Goal: Use online tool/utility: Use online tool/utility

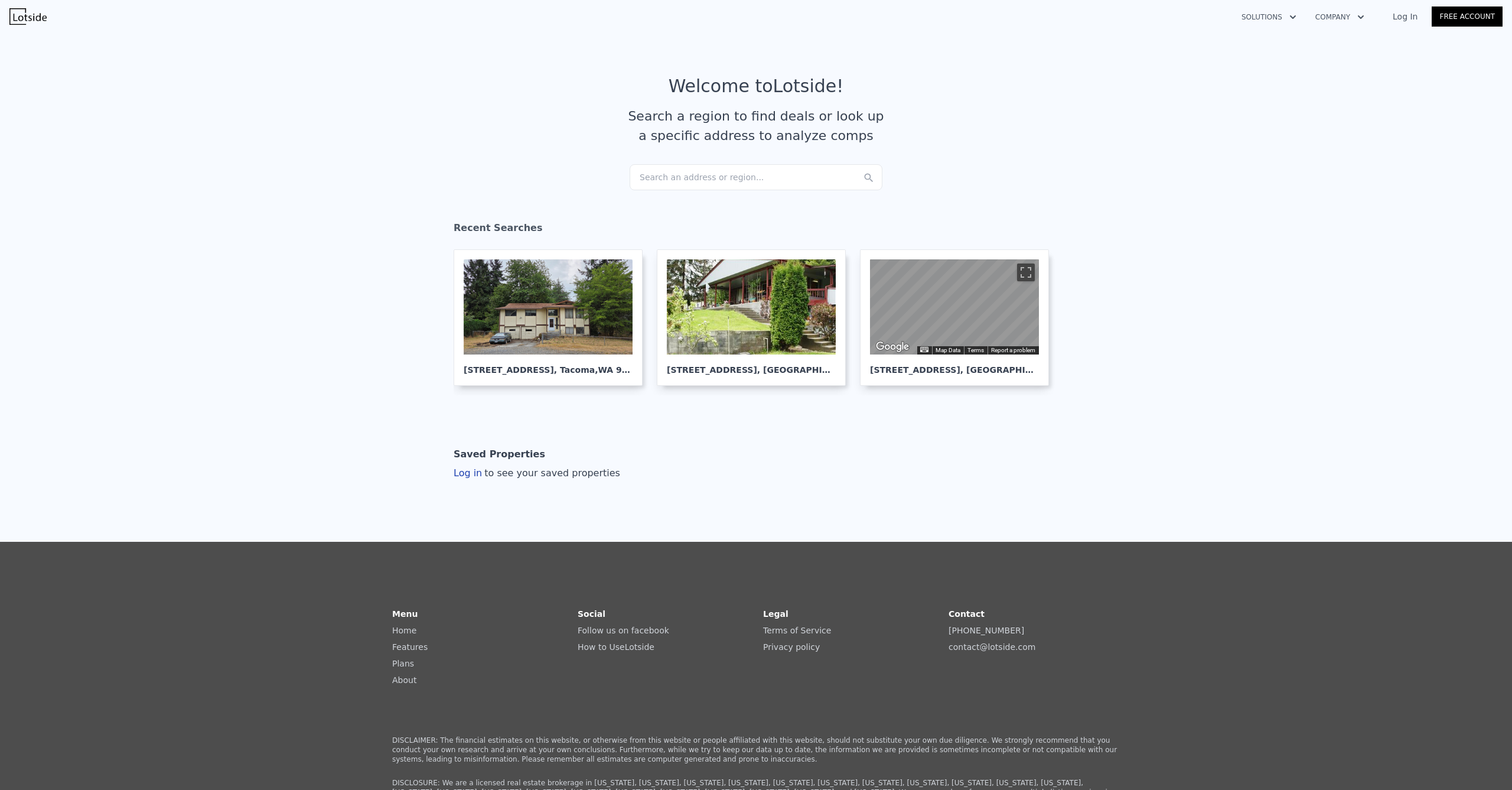
click at [721, 180] on div "Search an address or region..." at bounding box center [756, 178] width 253 height 26
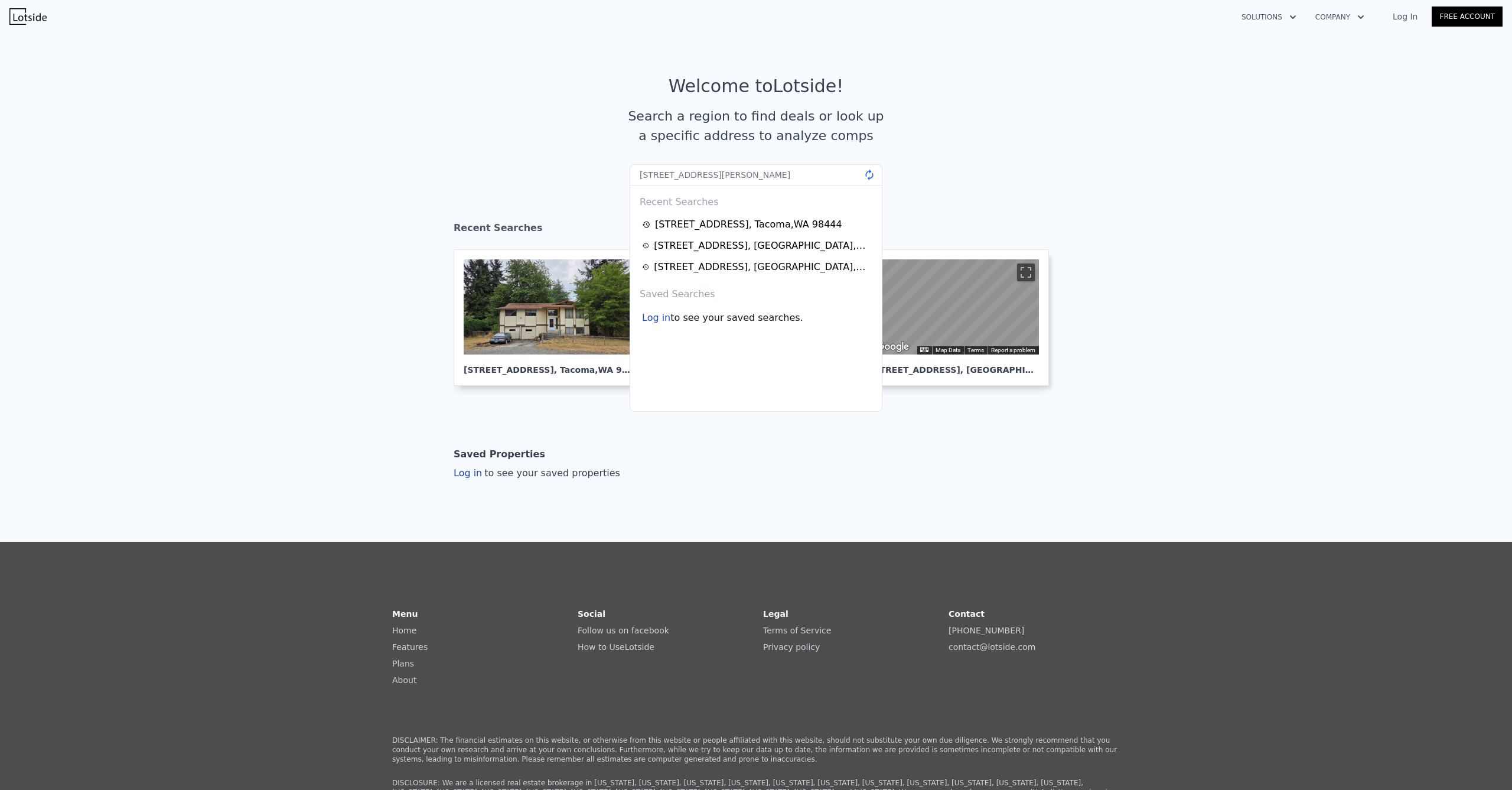
drag, startPoint x: 796, startPoint y: 177, endPoint x: 577, endPoint y: 171, distance: 219.1
click at [577, 171] on section "Welcome to Lotside ! Search a region to find deals or look up a specific addres…" at bounding box center [756, 120] width 1512 height 183
type input "[STREET_ADDRESS][PERSON_NAME]"
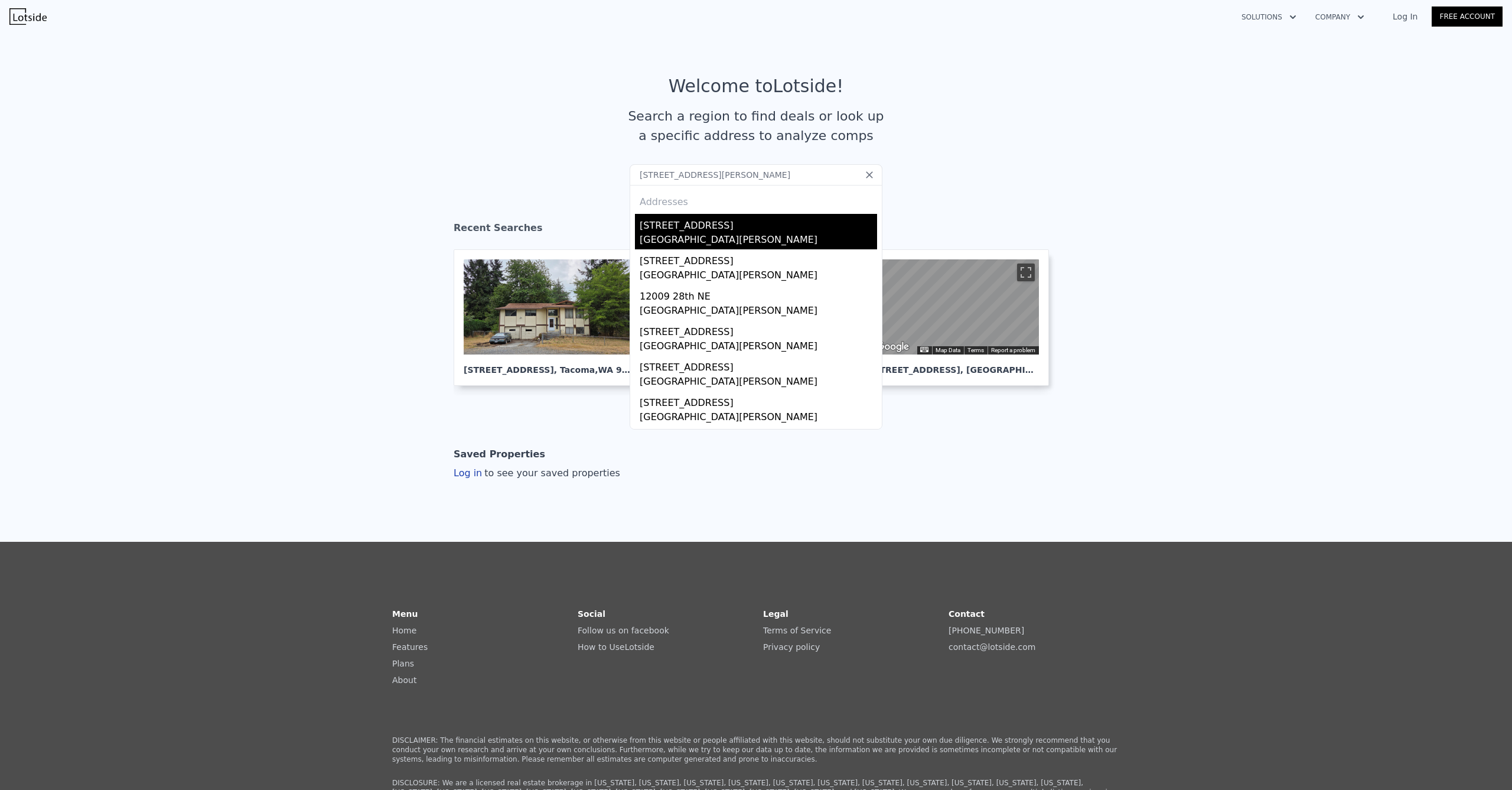
click at [713, 221] on div "[STREET_ADDRESS]" at bounding box center [758, 223] width 237 height 19
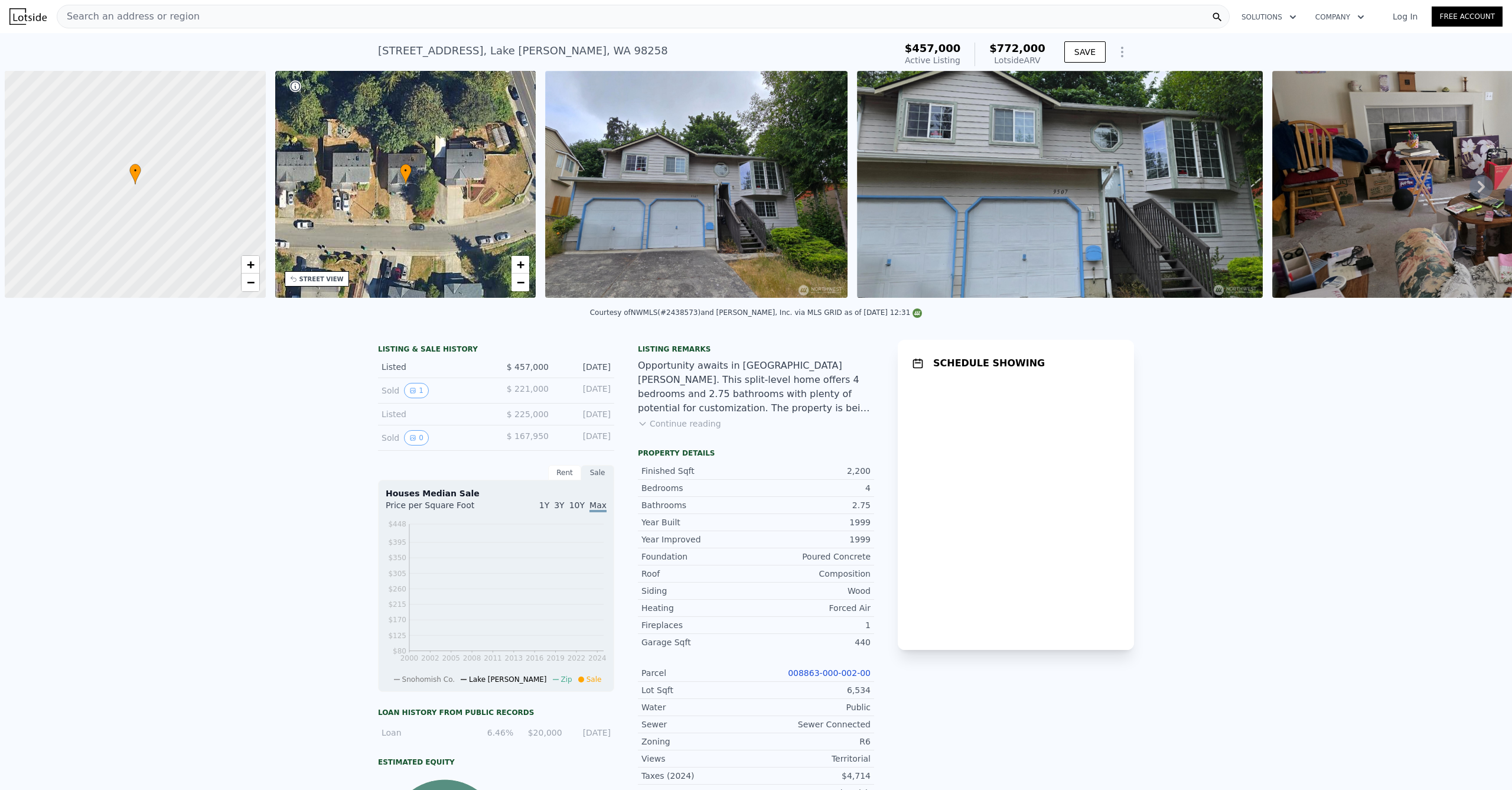
scroll to position [0, 5]
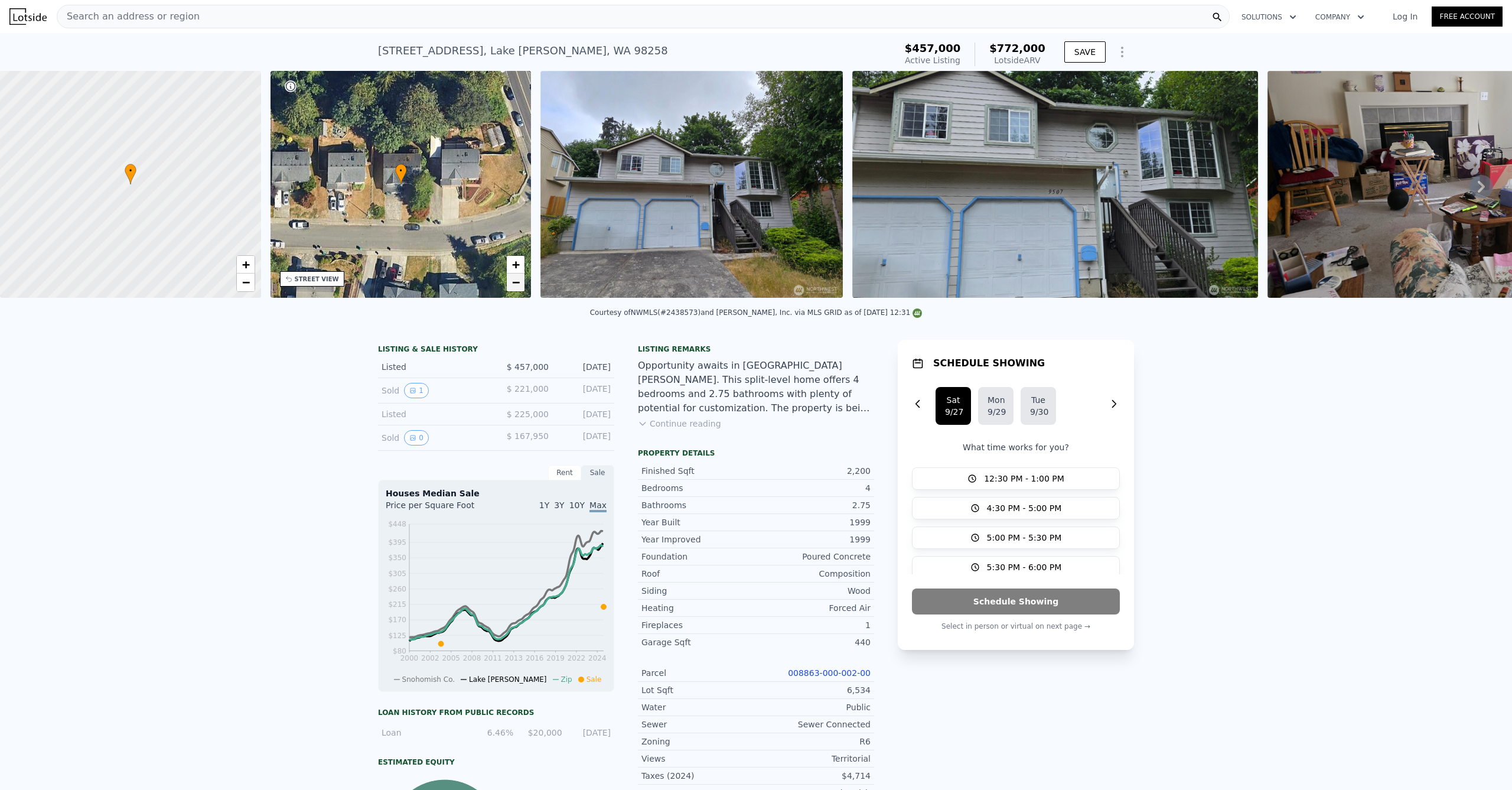
click at [517, 280] on span "−" at bounding box center [516, 282] width 7 height 15
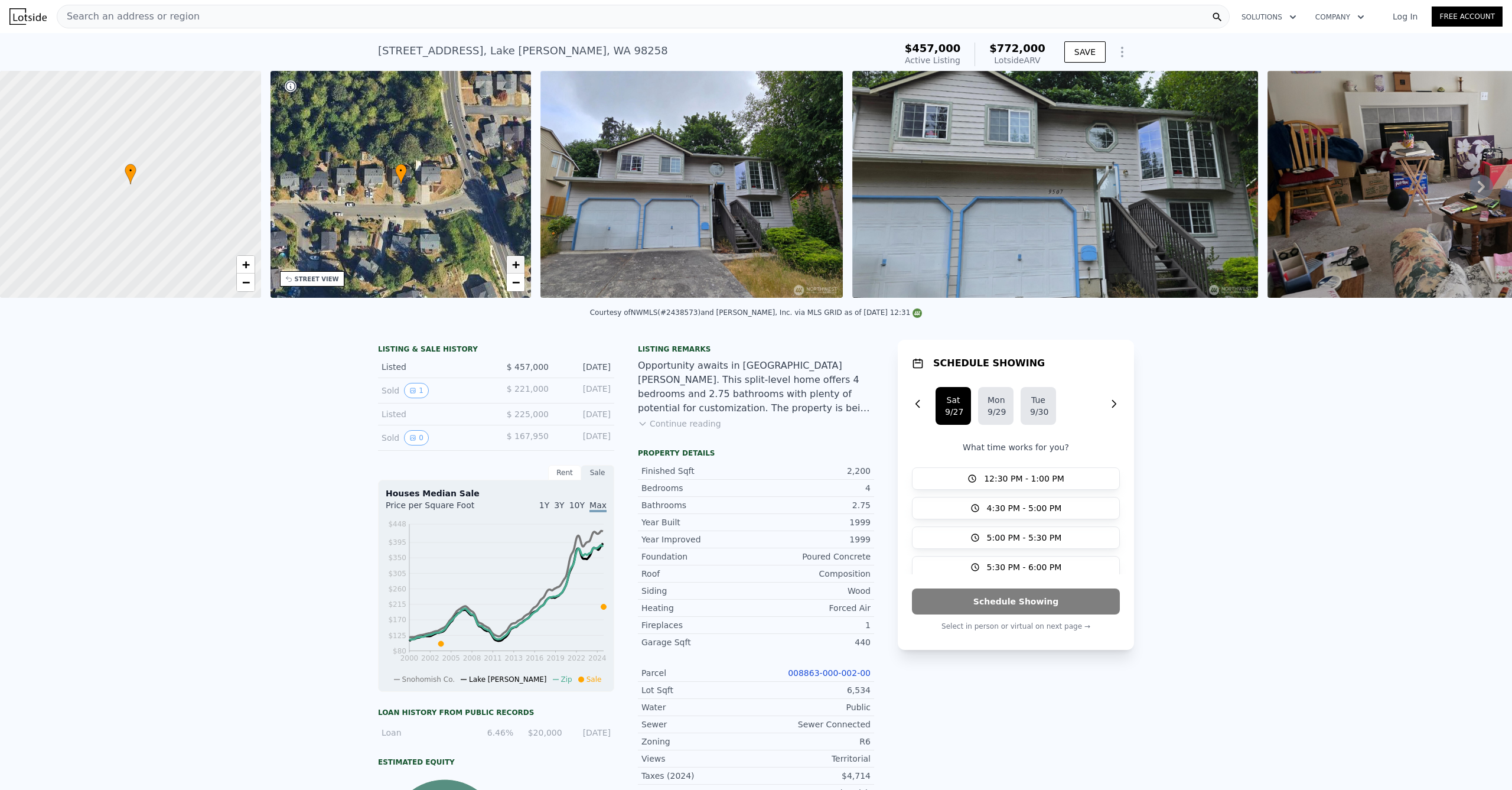
click at [512, 268] on span "+" at bounding box center [516, 265] width 7 height 15
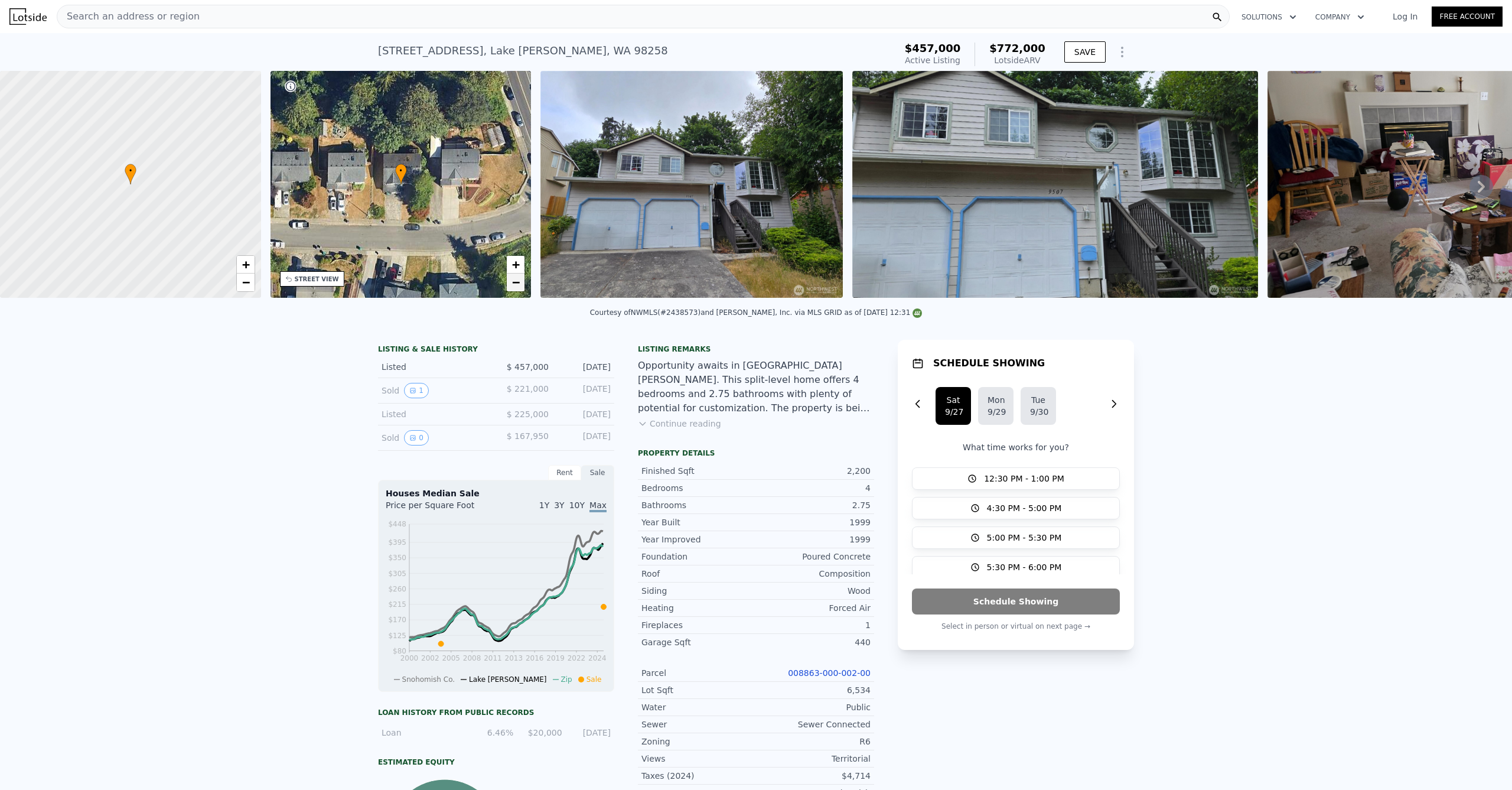
click at [513, 289] on span "−" at bounding box center [516, 282] width 7 height 15
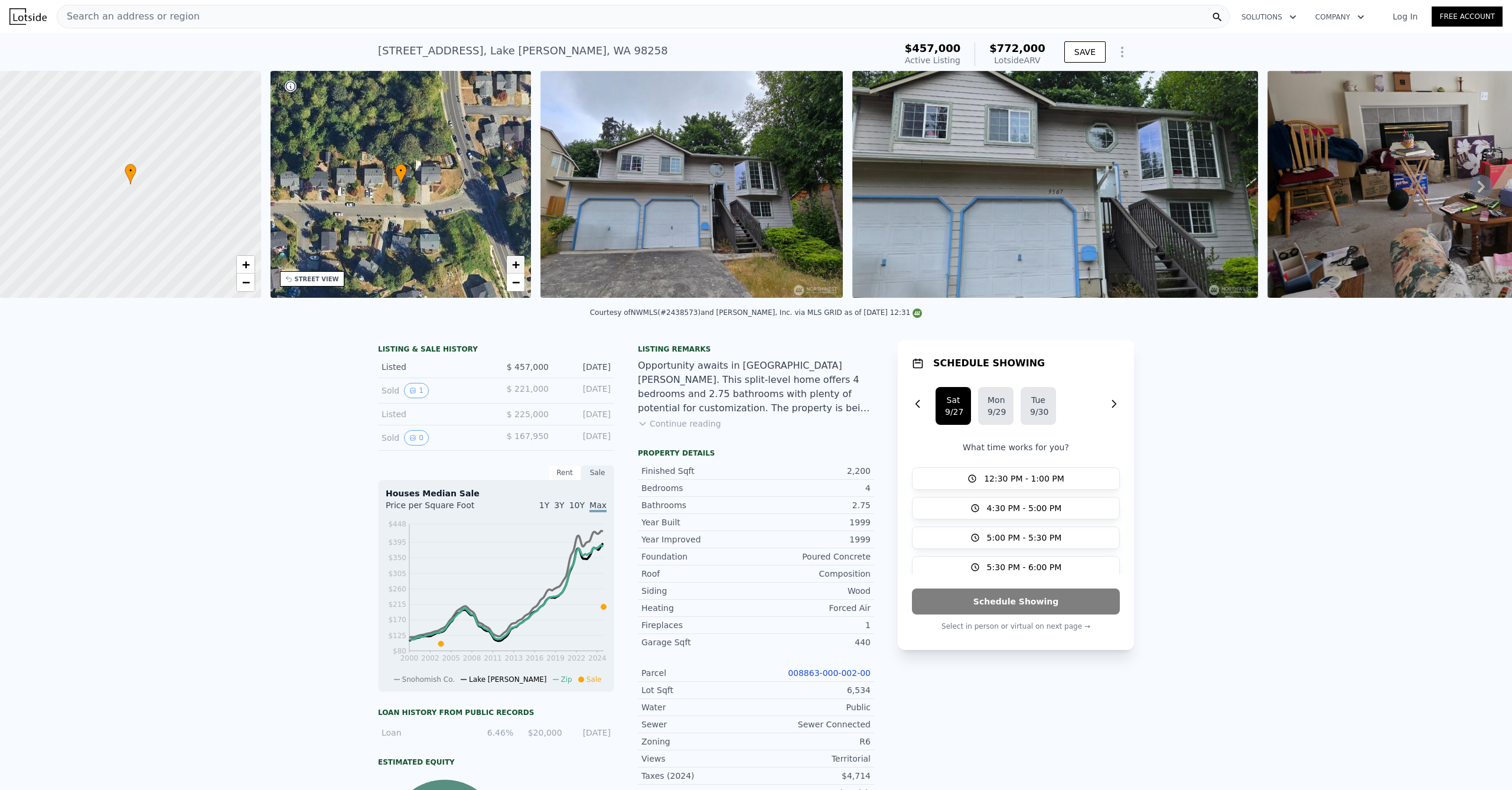
click at [515, 265] on span "+" at bounding box center [516, 265] width 7 height 15
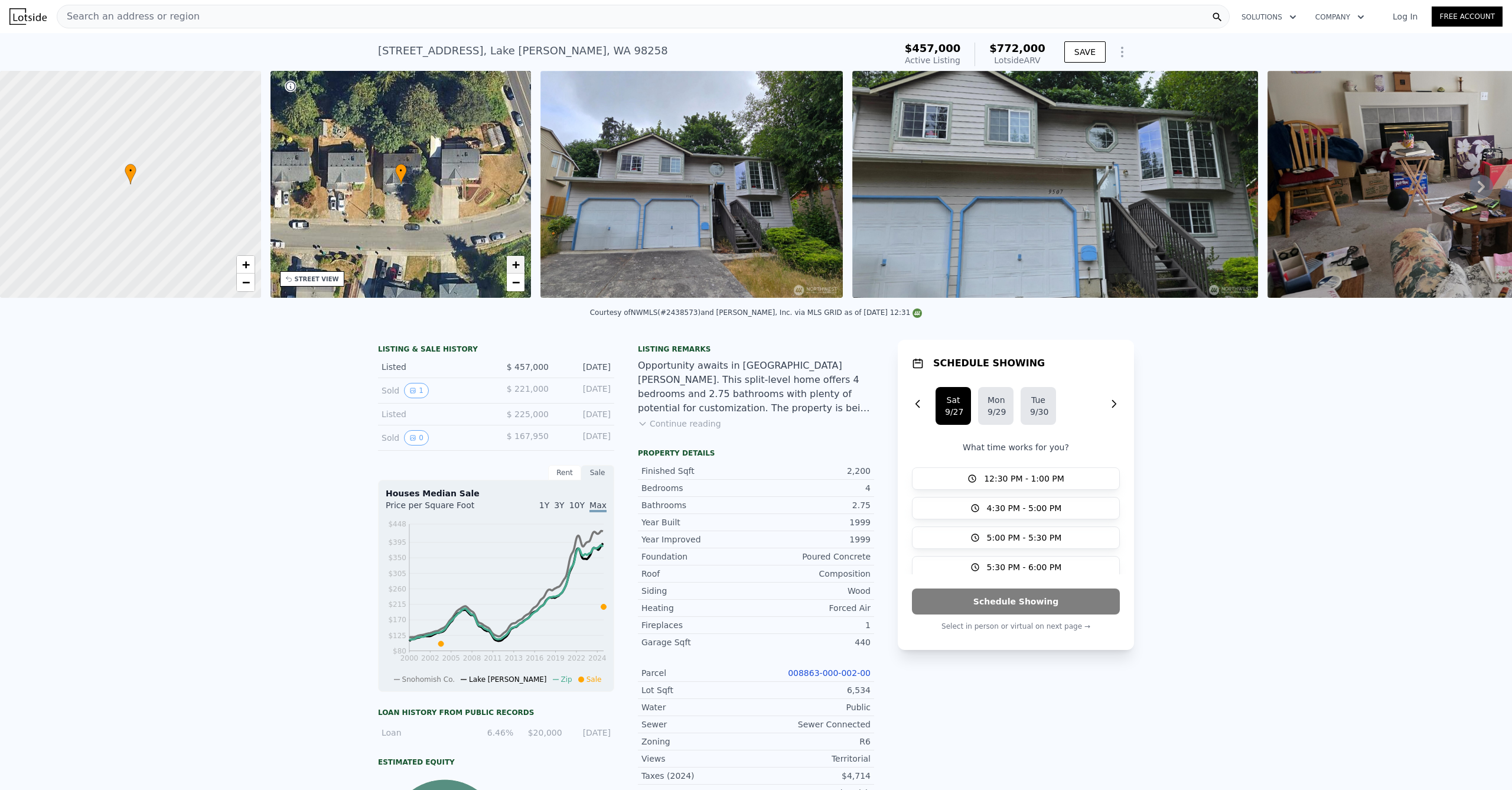
click at [509, 262] on link "+" at bounding box center [515, 265] width 18 height 18
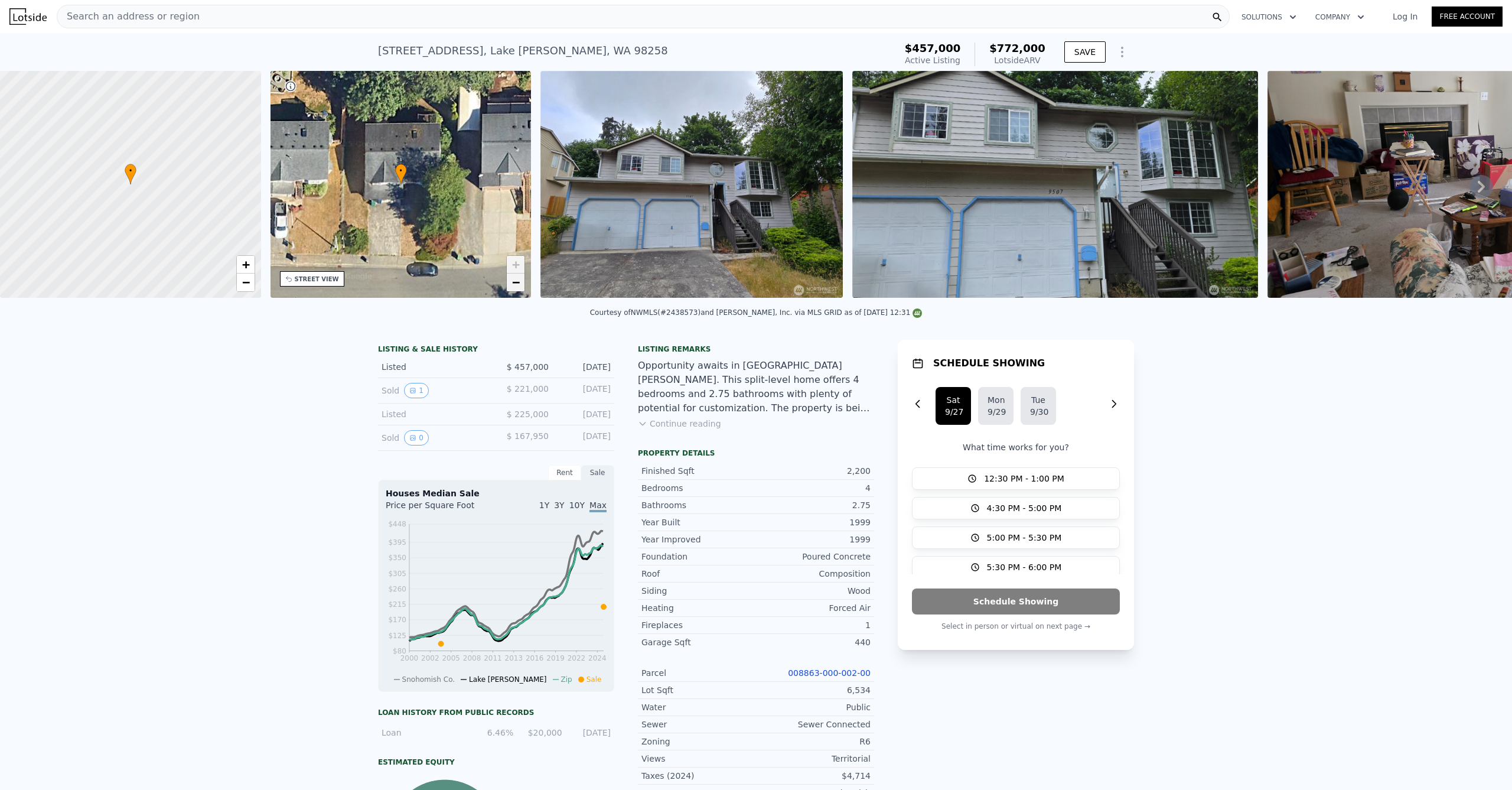
click at [517, 284] on span "−" at bounding box center [516, 282] width 7 height 15
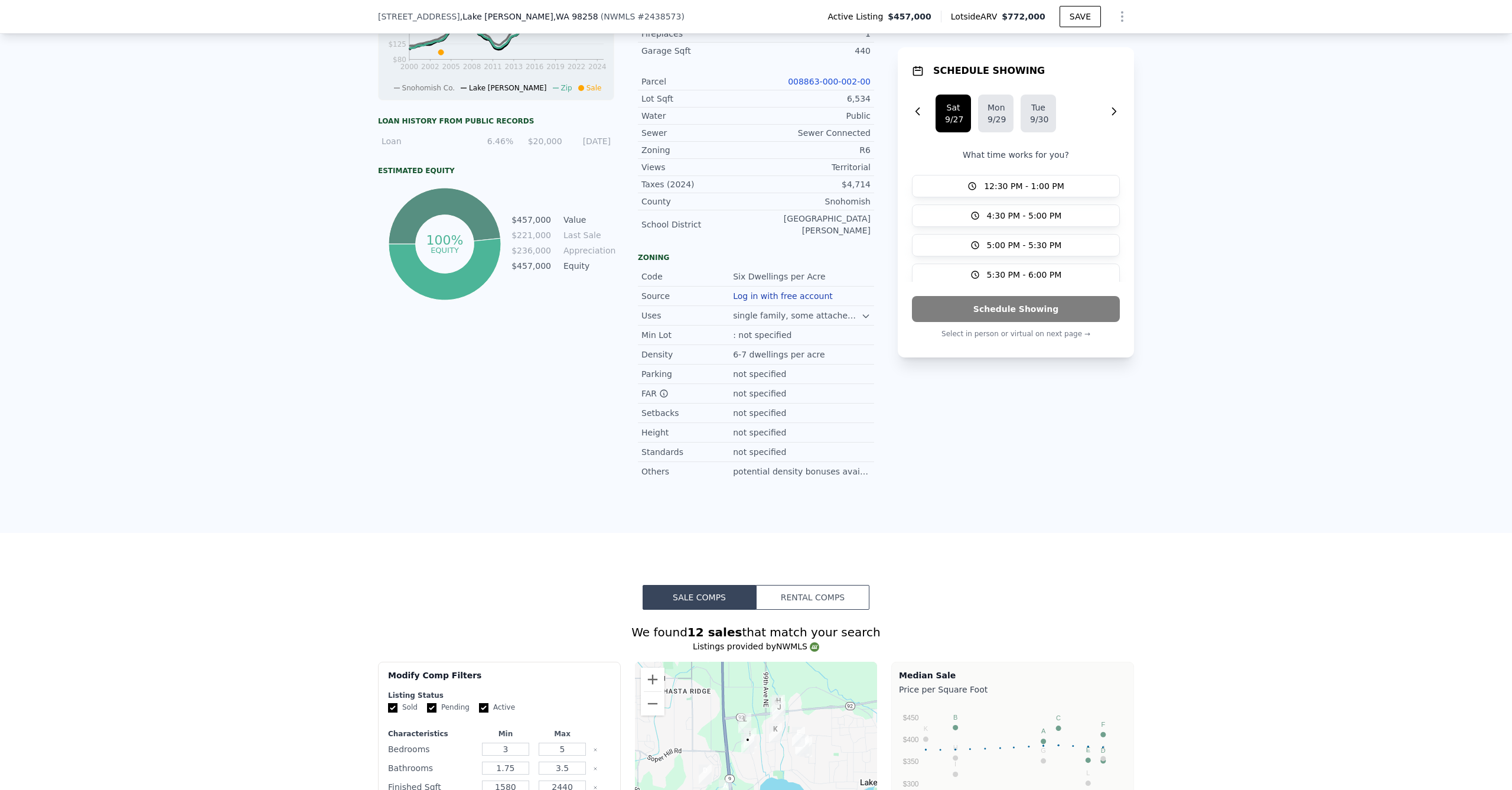
scroll to position [0, 0]
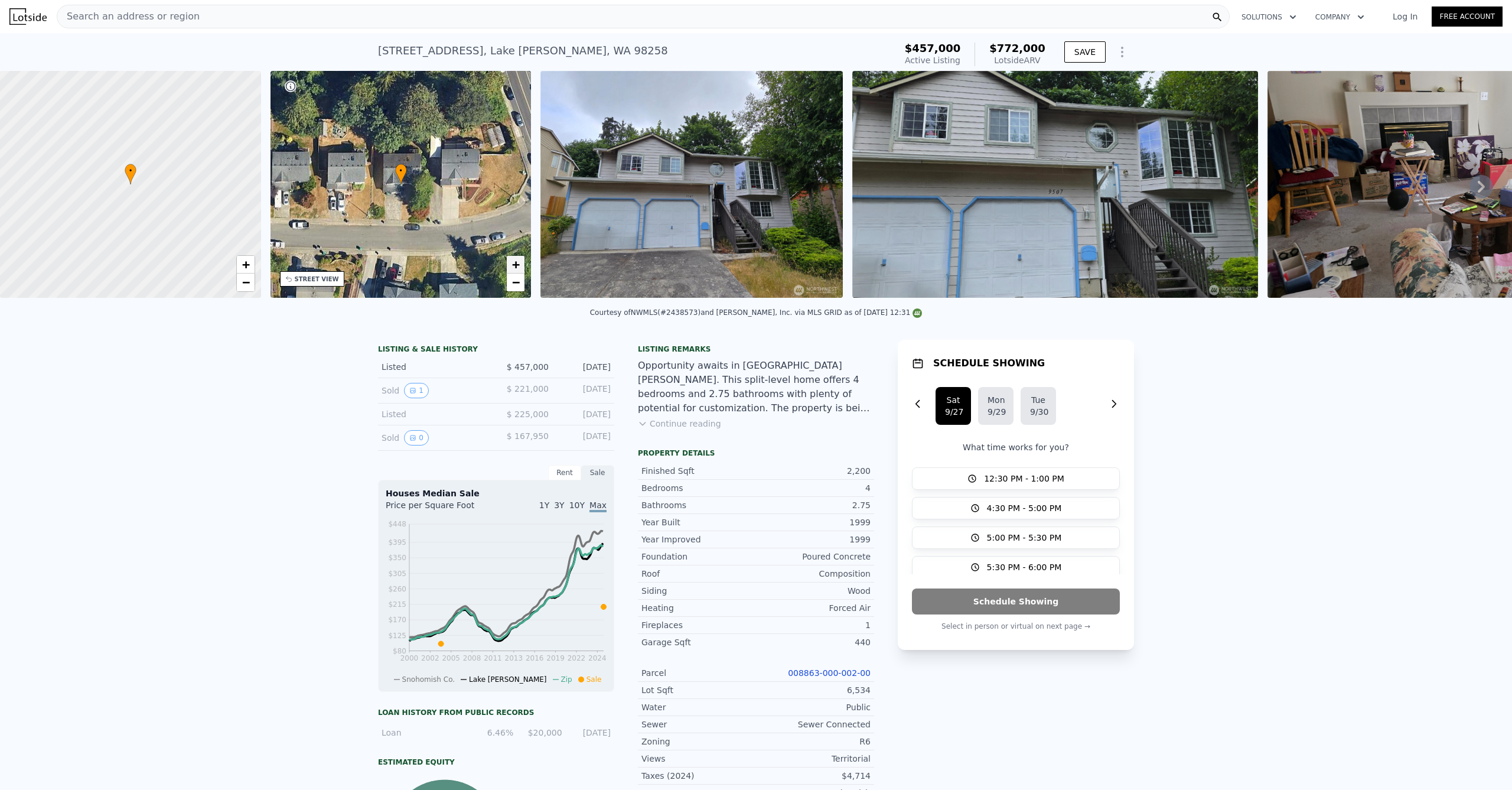
drag, startPoint x: 514, startPoint y: 278, endPoint x: 519, endPoint y: 269, distance: 10.3
click at [514, 278] on span "−" at bounding box center [516, 282] width 7 height 15
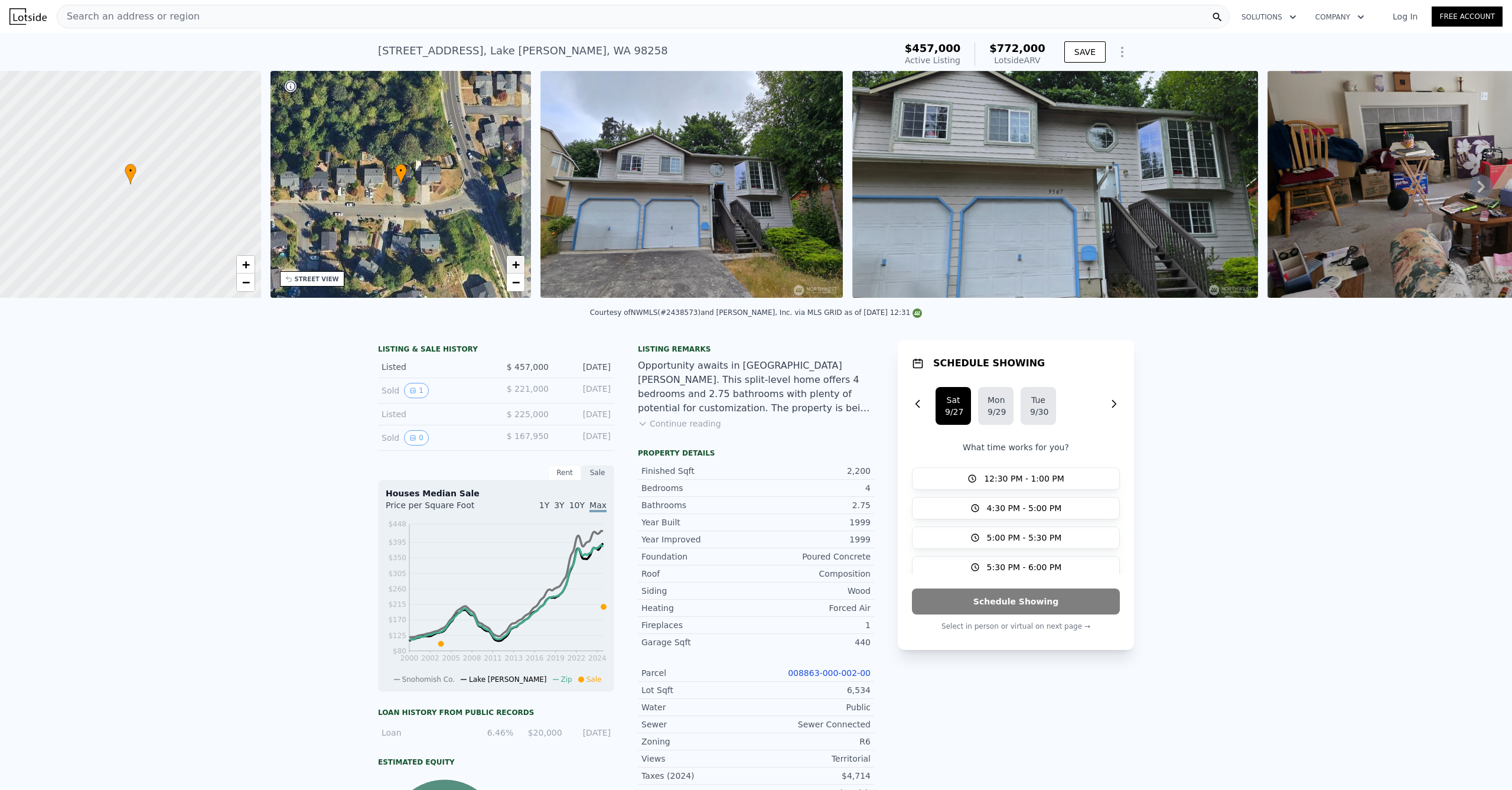
click at [521, 262] on link "+" at bounding box center [515, 265] width 18 height 18
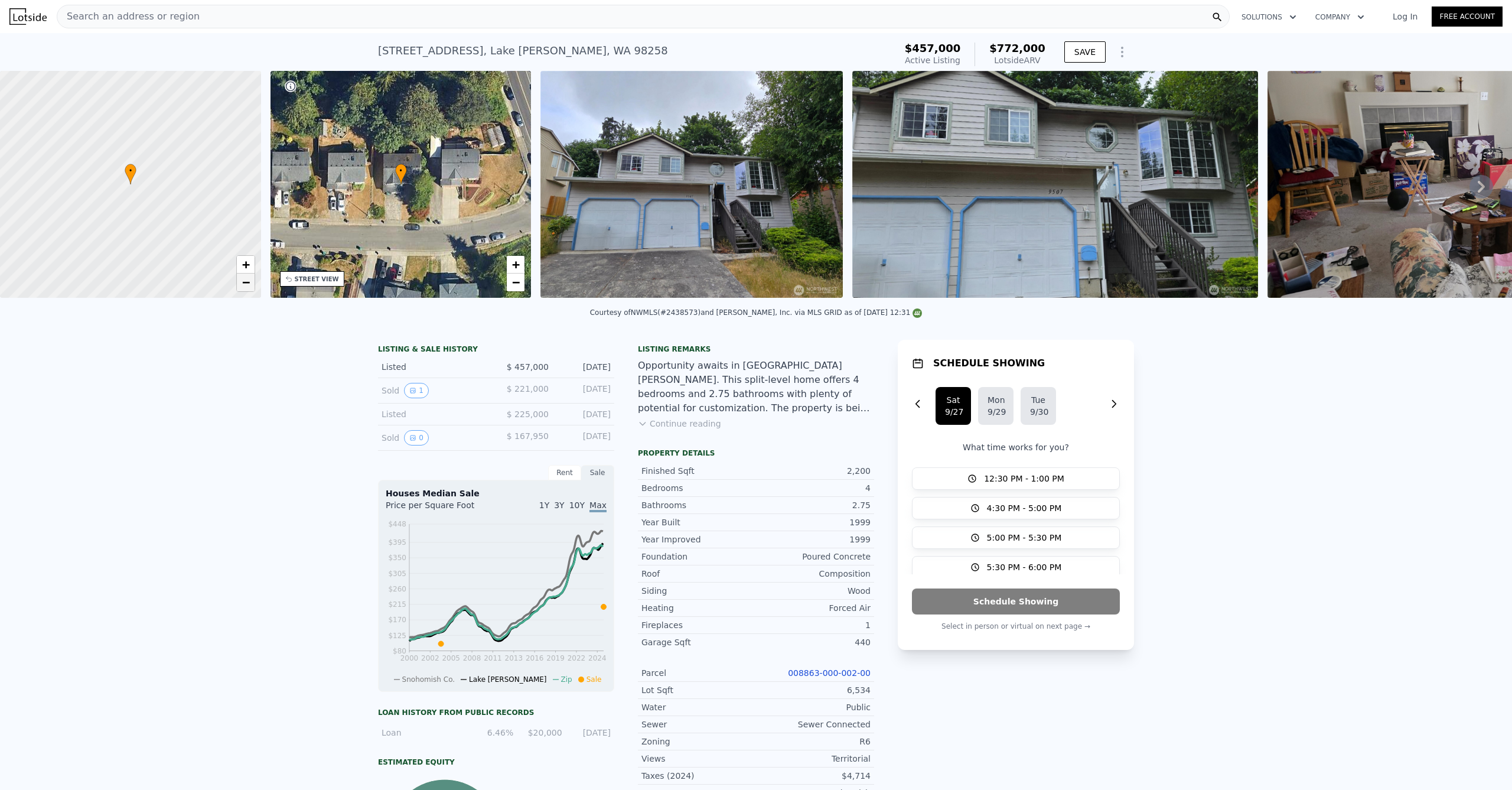
click at [247, 283] on span "−" at bounding box center [245, 282] width 7 height 15
drag, startPoint x: 204, startPoint y: 266, endPoint x: 228, endPoint y: 270, distance: 24.3
click at [228, 270] on div at bounding box center [130, 184] width 313 height 272
click at [248, 267] on span "+" at bounding box center [245, 265] width 7 height 15
click at [240, 277] on link "−" at bounding box center [245, 282] width 18 height 18
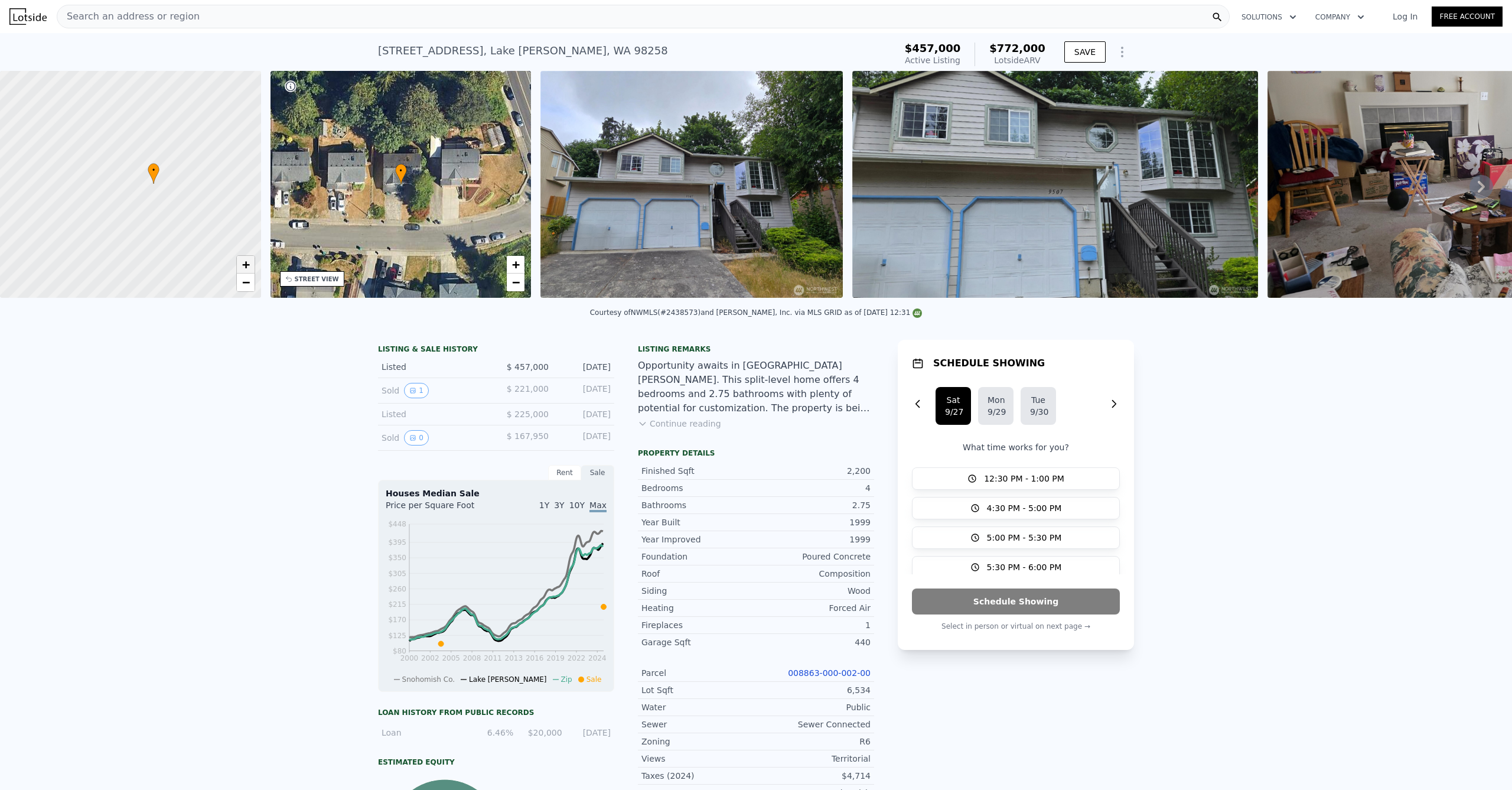
click at [245, 265] on span "+" at bounding box center [245, 265] width 7 height 15
click at [243, 277] on span "−" at bounding box center [245, 282] width 7 height 15
drag, startPoint x: 184, startPoint y: 257, endPoint x: 113, endPoint y: 208, distance: 86.3
click at [114, 208] on div at bounding box center [123, 173] width 313 height 272
drag, startPoint x: 166, startPoint y: 225, endPoint x: 194, endPoint y: 219, distance: 28.6
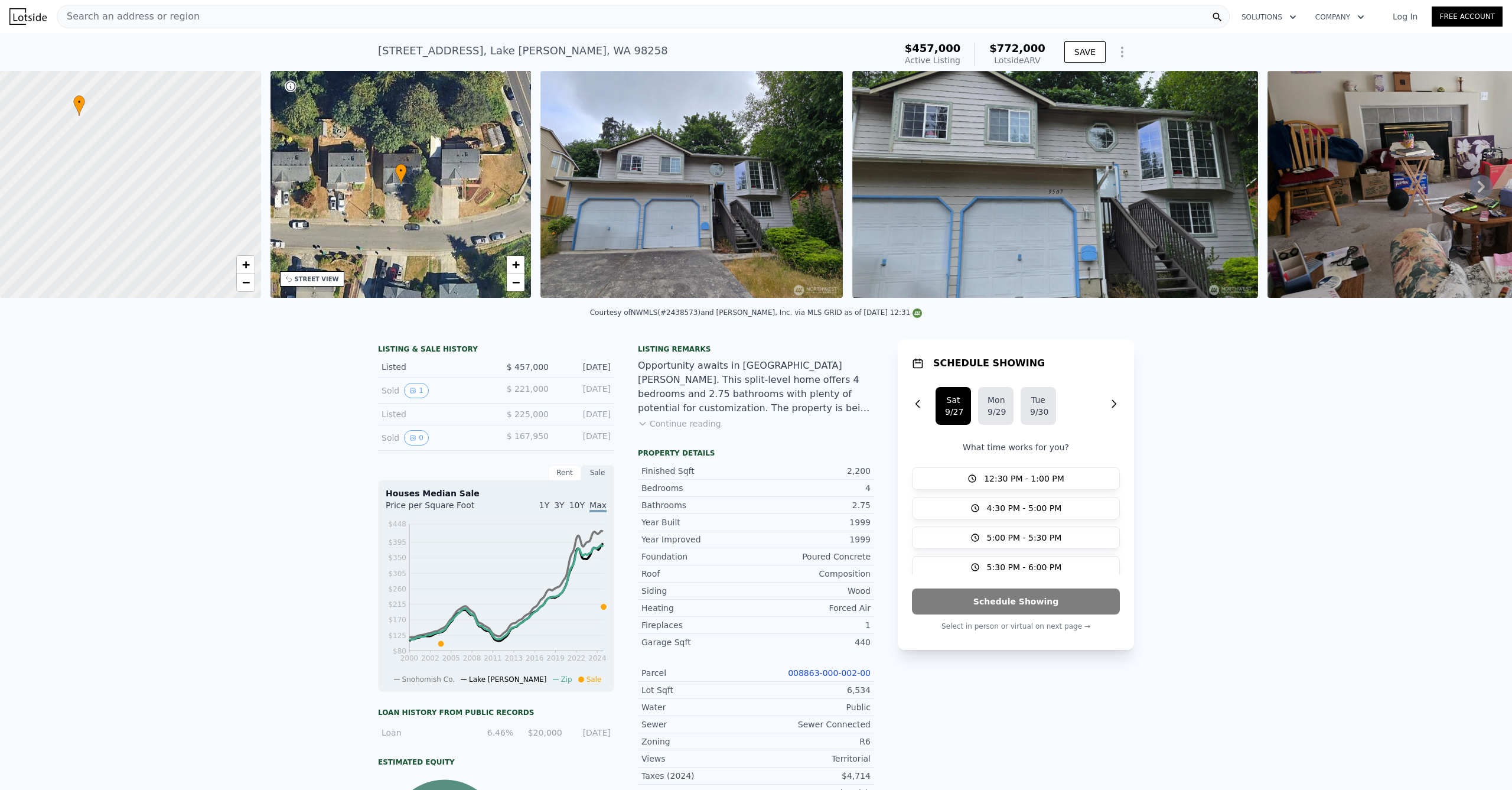
click at [194, 218] on div at bounding box center [136, 180] width 313 height 272
drag, startPoint x: 189, startPoint y: 221, endPoint x: 210, endPoint y: 75, distance: 147.5
click at [210, 75] on div at bounding box center [130, 184] width 313 height 272
drag, startPoint x: 183, startPoint y: 232, endPoint x: 200, endPoint y: 305, distance: 75.0
click at [200, 302] on div "• + − • + − STREET VIEW Loading... SATELLITE VIEW" at bounding box center [756, 186] width 1512 height 231
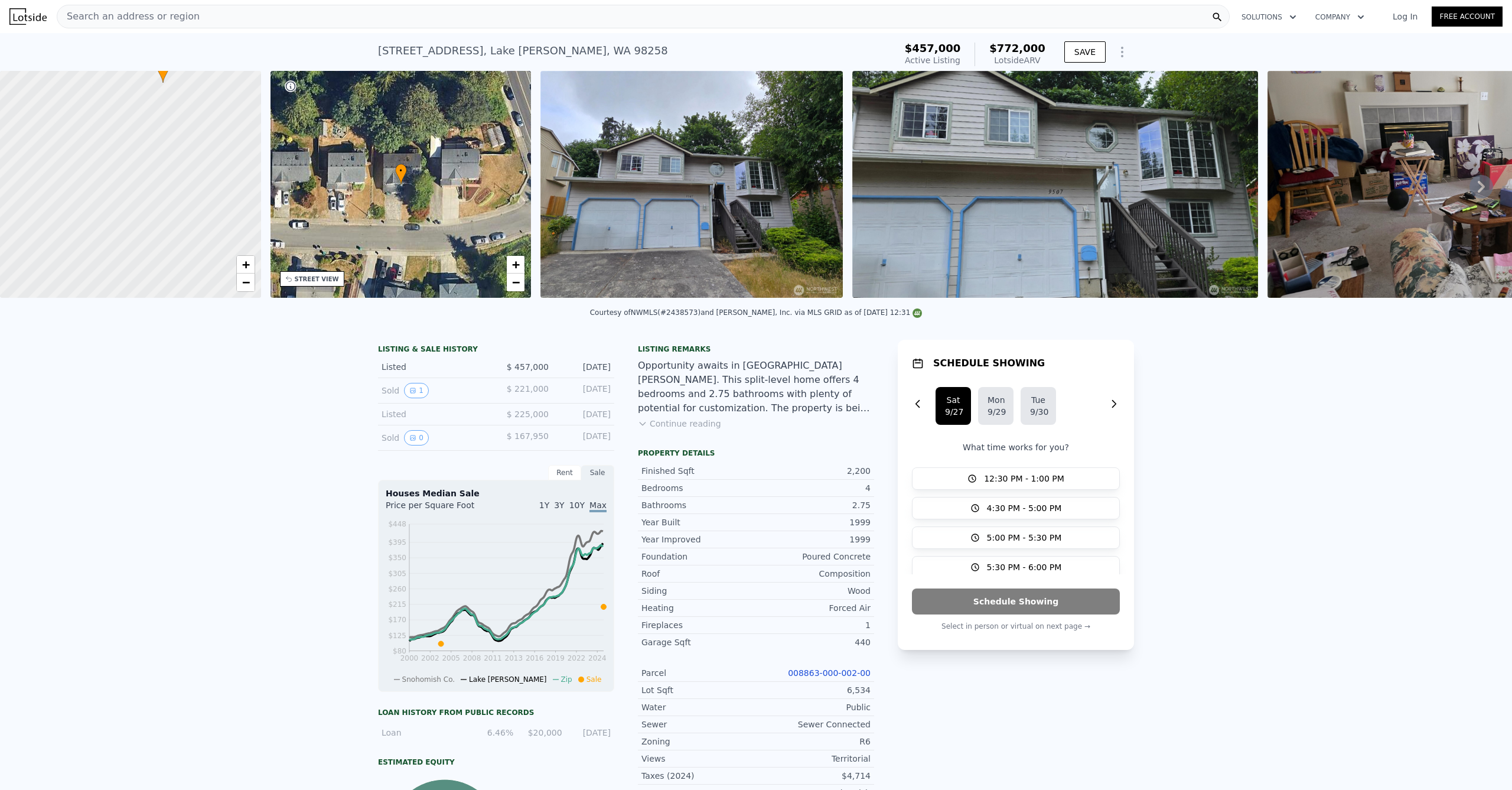
click at [193, 290] on div at bounding box center [130, 184] width 313 height 272
click at [198, 280] on div at bounding box center [130, 184] width 313 height 272
click at [249, 267] on span "+" at bounding box center [245, 265] width 7 height 15
click at [248, 267] on span "+" at bounding box center [245, 265] width 7 height 15
drag, startPoint x: 200, startPoint y: 239, endPoint x: 147, endPoint y: 243, distance: 53.2
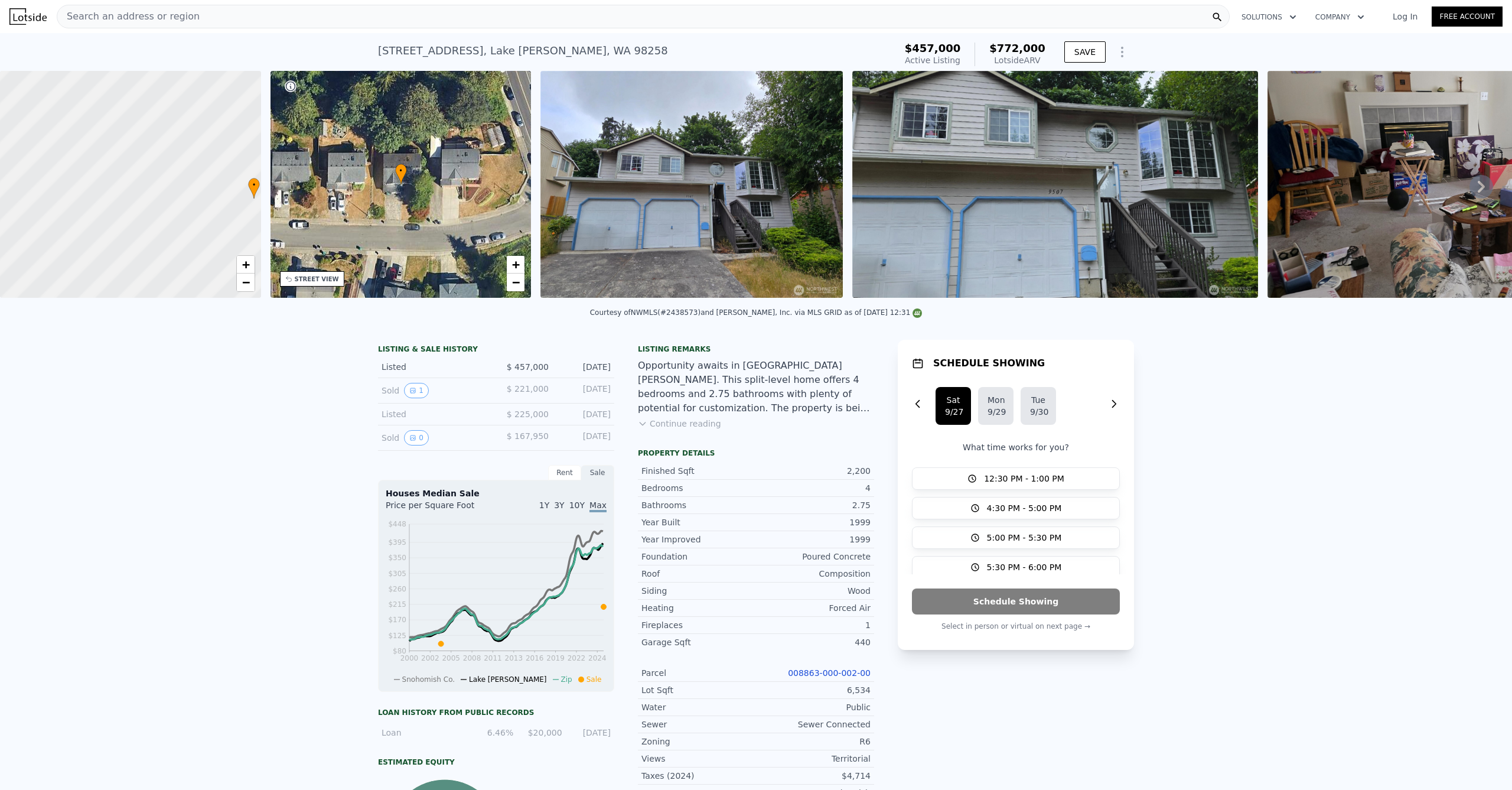
click at [134, 240] on div at bounding box center [130, 184] width 313 height 272
drag, startPoint x: 153, startPoint y: 240, endPoint x: 107, endPoint y: 237, distance: 46.1
click at [107, 237] on div at bounding box center [130, 184] width 313 height 272
click at [117, 230] on div at bounding box center [130, 184] width 313 height 272
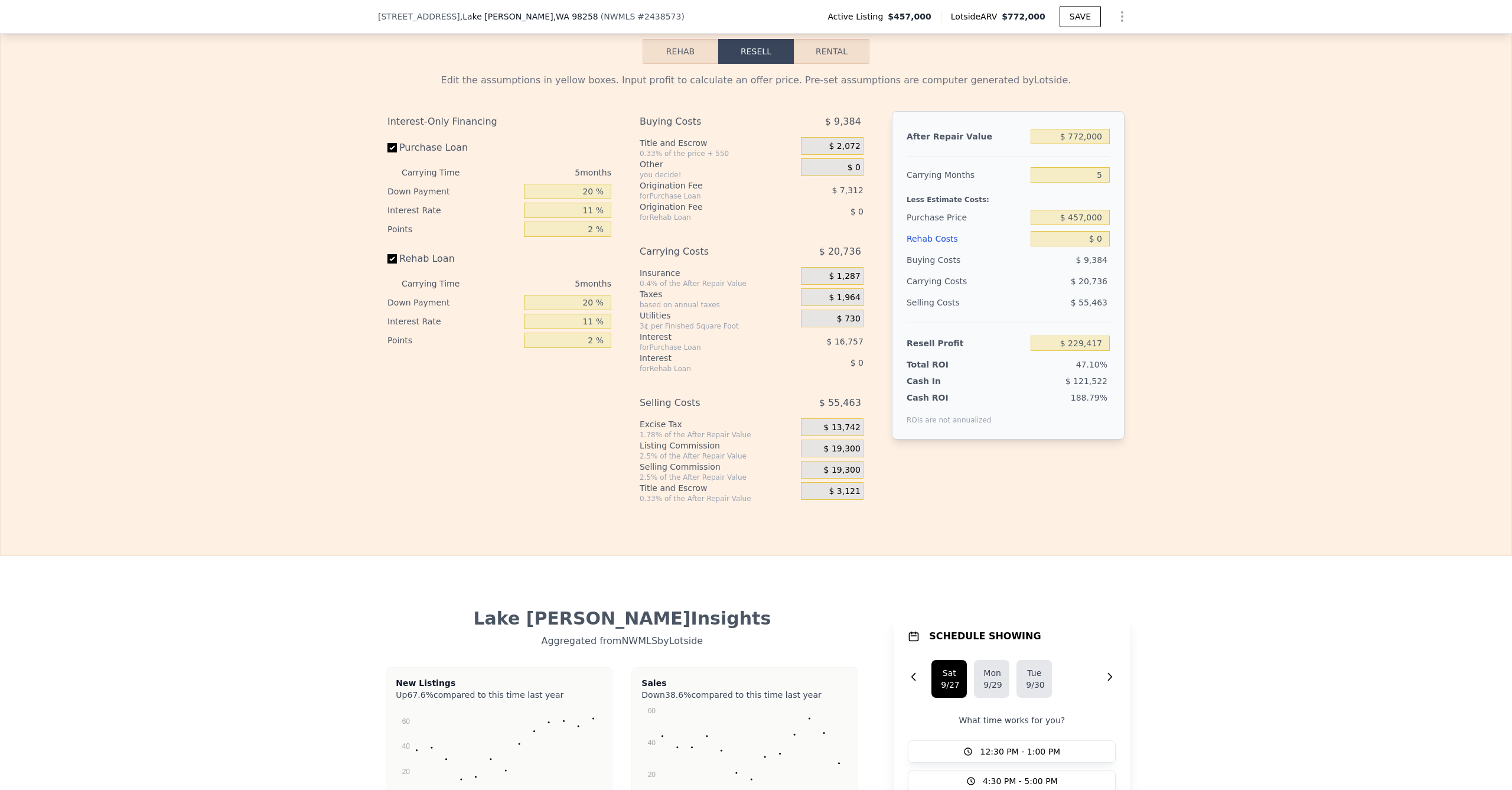
scroll to position [1921, 0]
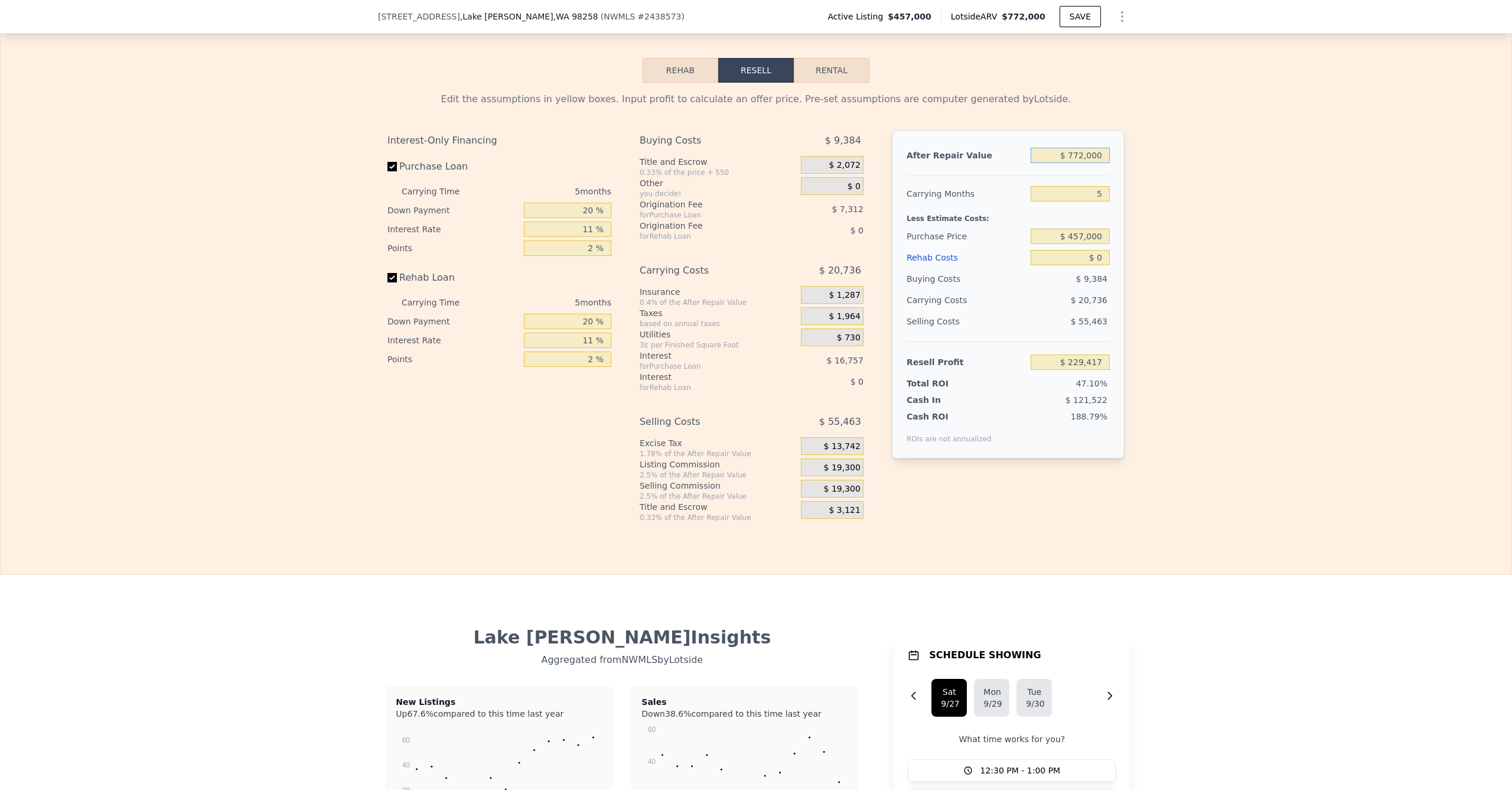
click at [1073, 162] on input "$ 772,000" at bounding box center [1070, 155] width 79 height 15
click at [1075, 241] on input "$ 457,000" at bounding box center [1070, 237] width 79 height 15
type input "$ 940,000"
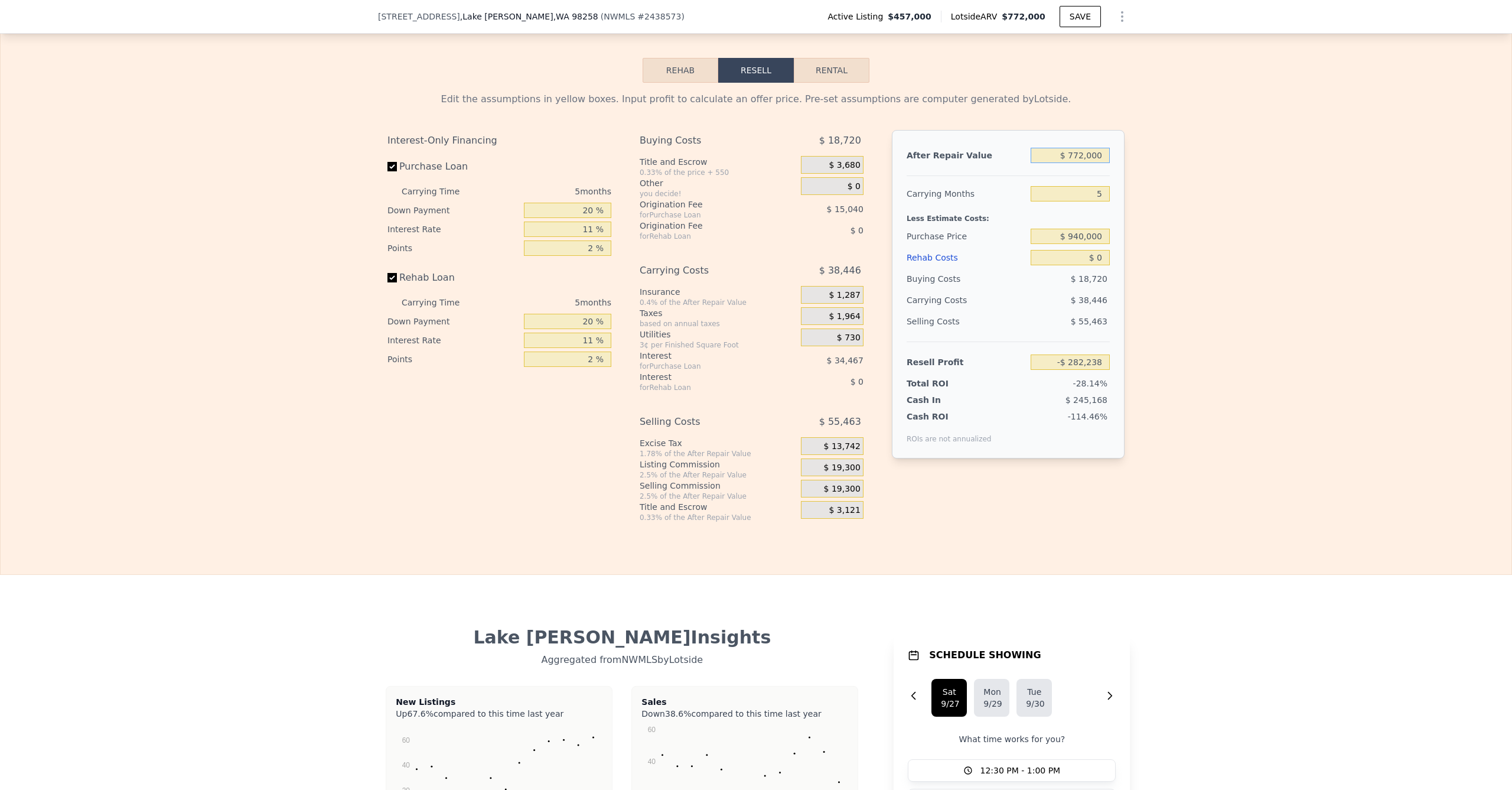
click at [1077, 163] on input "$ 772,000" at bounding box center [1070, 155] width 79 height 15
type input "-$ 280,629"
click at [1077, 163] on input "$ 772,000" at bounding box center [1070, 155] width 79 height 15
click at [1076, 163] on input "$ 772,000" at bounding box center [1070, 155] width 79 height 15
type input "$ 1"
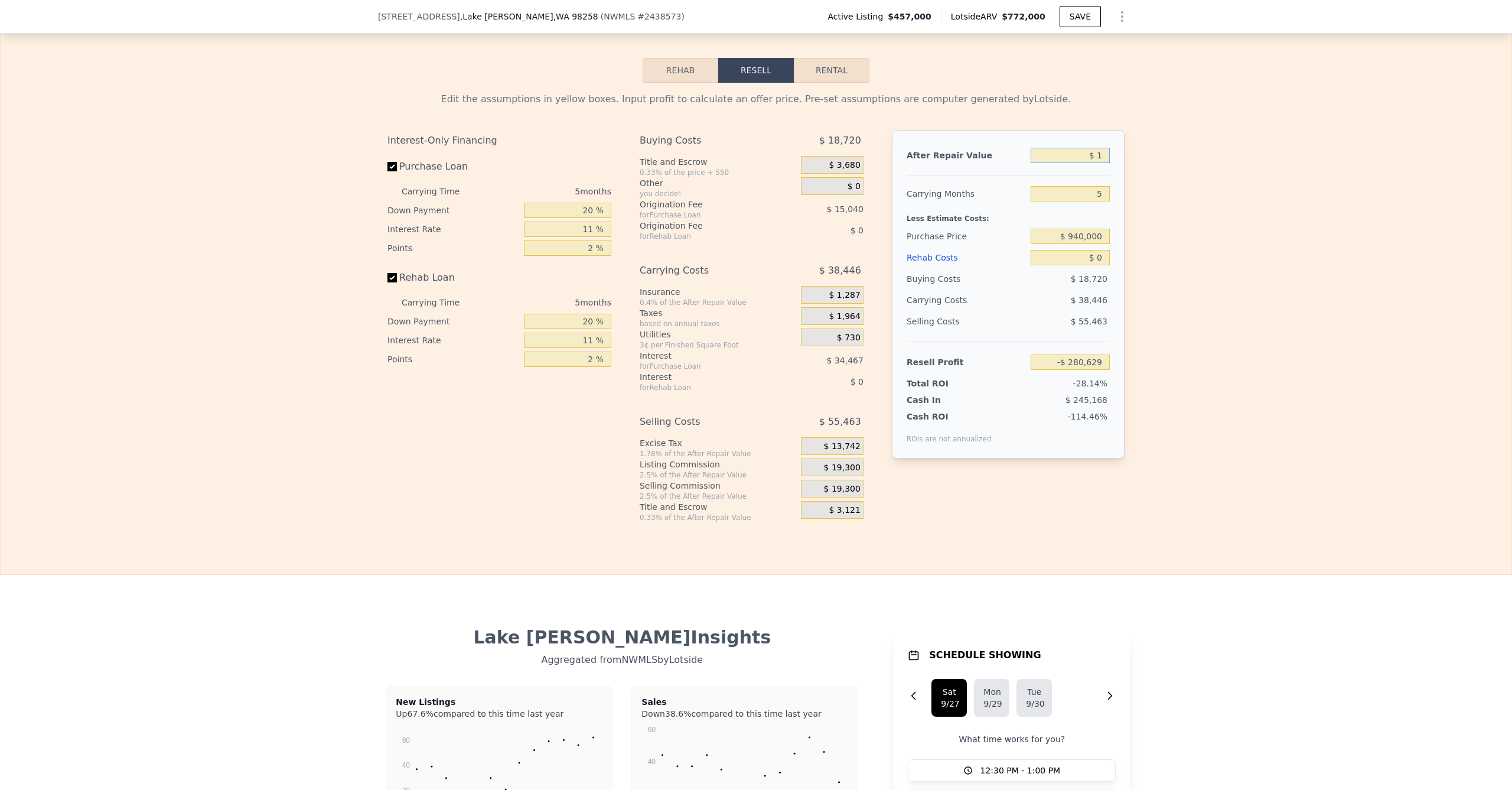
type input "-$ 996,428"
type input "$ 13"
type input "-$ 996,416"
type input "$ 135"
type input "-$ 996,302"
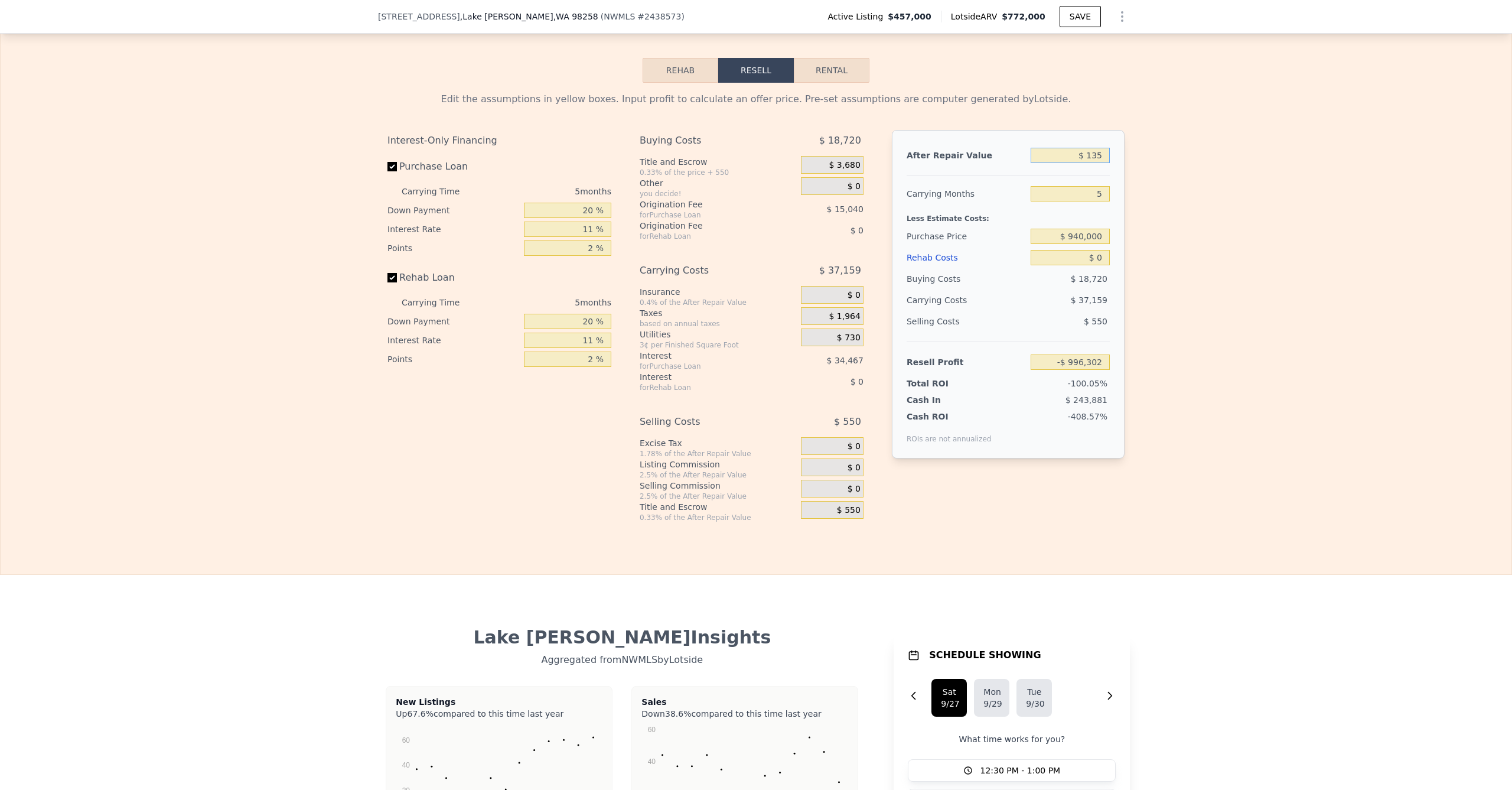
type input "$ 1,350"
type input "-$ 995,177"
type input "$ 13,500"
type input "-$ 983,913"
type input "$ 135,000"
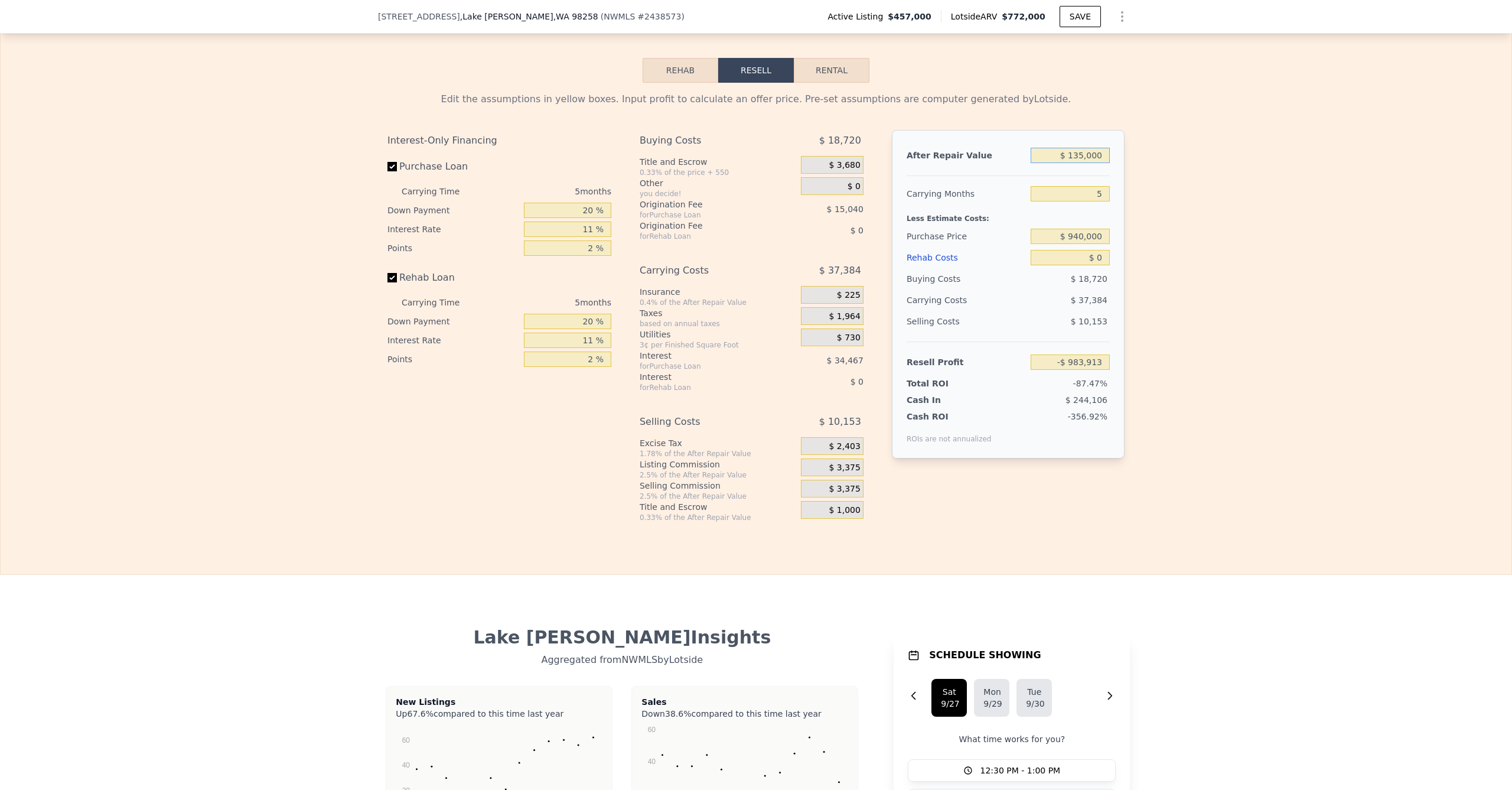
type input "-$ 871,257"
type input "$ 1,350,000"
type input "$ 255,295"
click at [1084, 266] on input "$ 0" at bounding box center [1070, 257] width 79 height 15
click at [1149, 274] on div "Edit the assumptions in yellow boxes. Input profit to calculate an offer price.…" at bounding box center [756, 302] width 1511 height 439
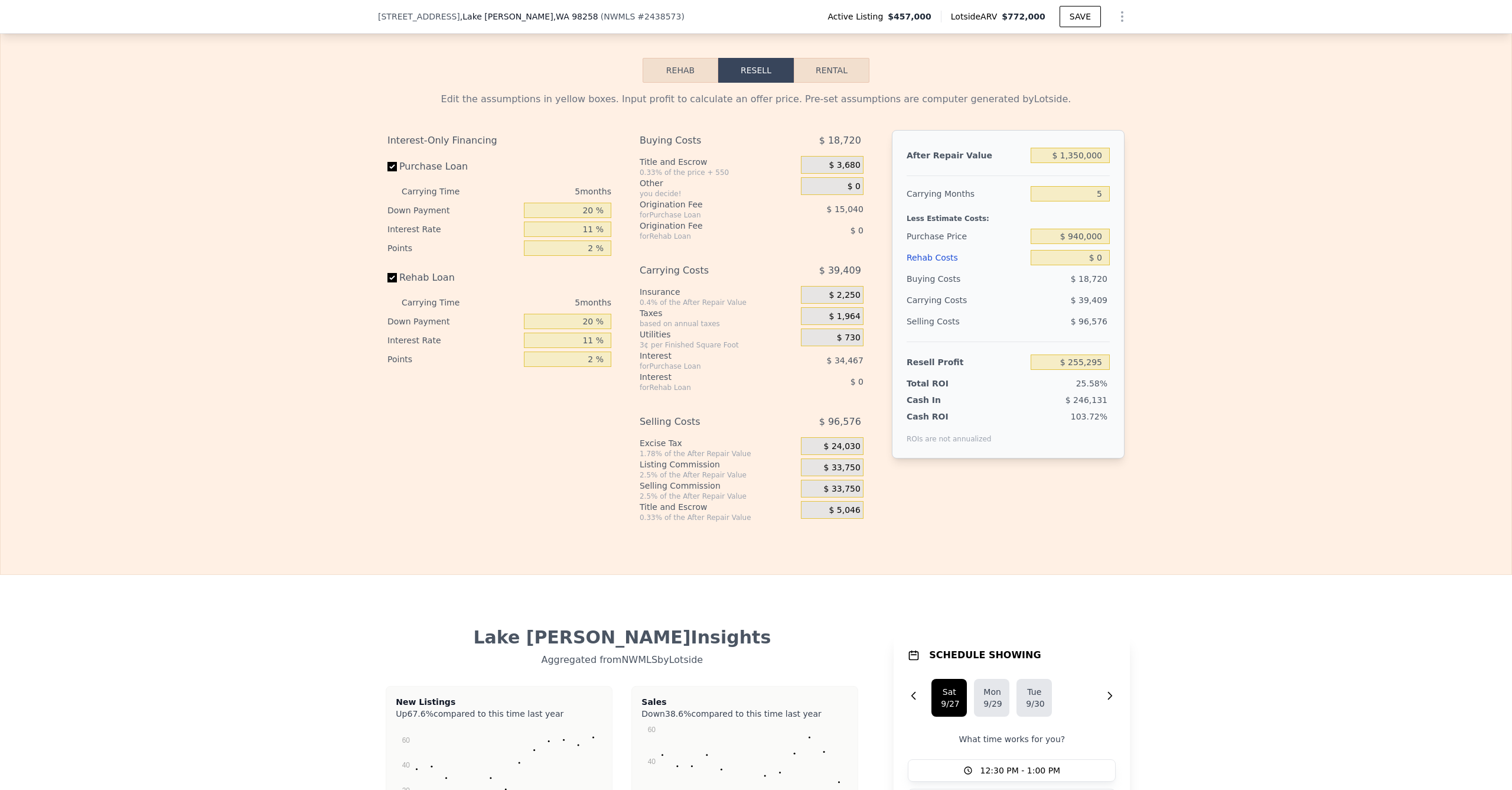
scroll to position [1831, 0]
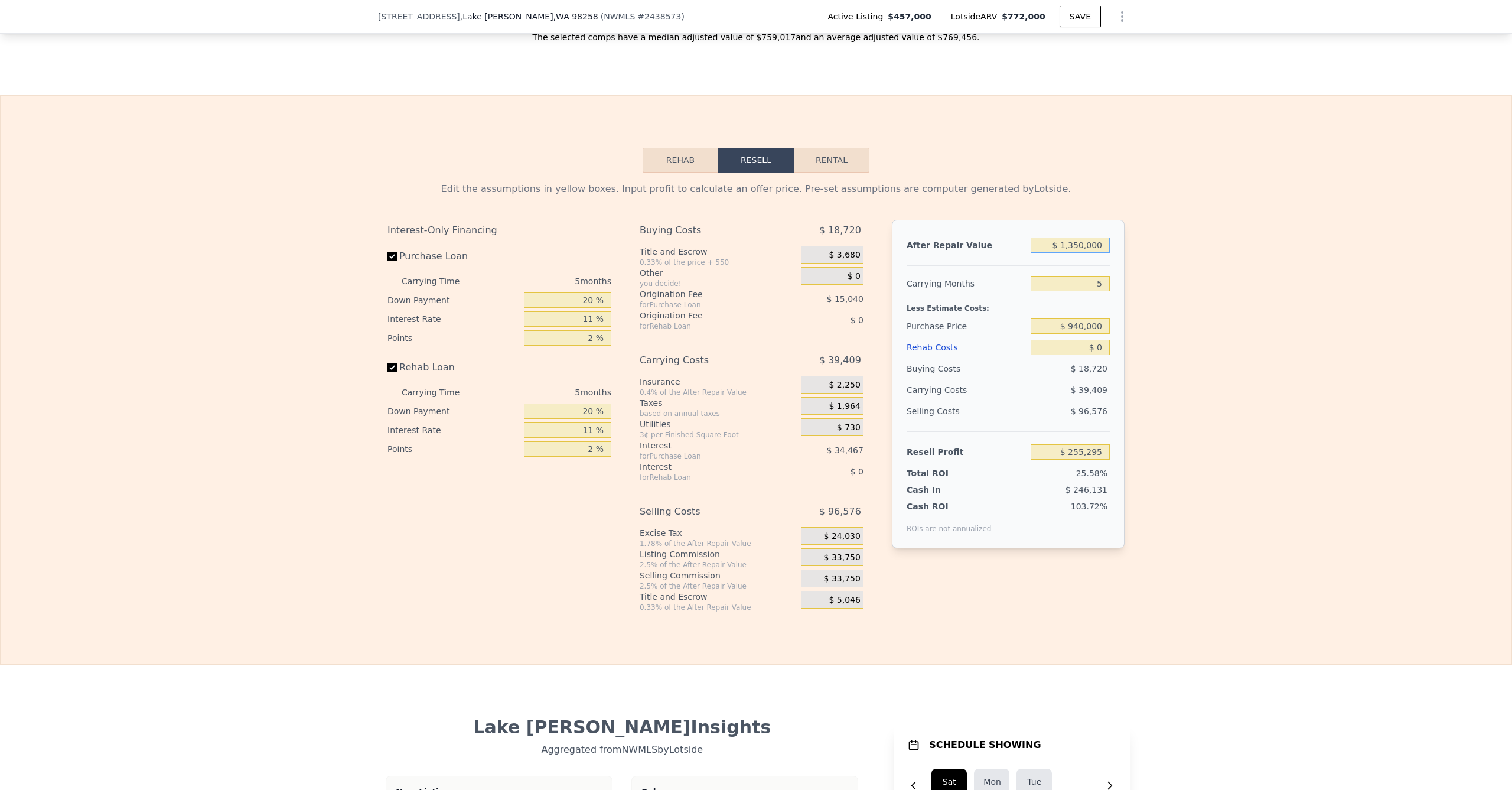
click at [1077, 250] on input "$ 1,350,000" at bounding box center [1070, 245] width 79 height 15
type input "$ 10,000"
type input "-$ 875,893"
type input "$ 140,000"
type input "-$ 987,157"
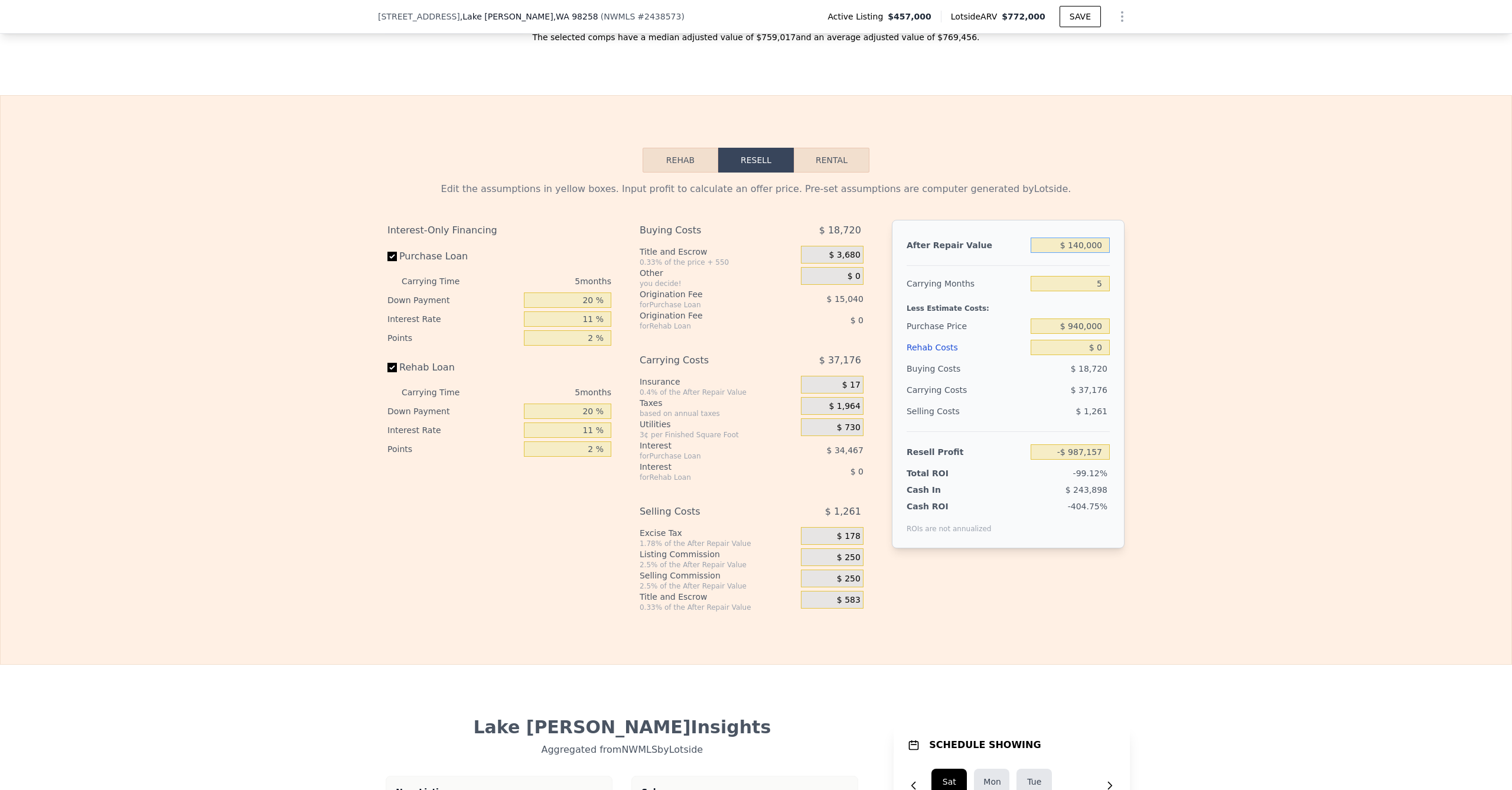
type input "$ 1,400,000"
type input "$ 301,656"
click at [1247, 297] on div "Edit the assumptions in yellow boxes. Input profit to calculate an offer price.…" at bounding box center [756, 393] width 1511 height 439
click at [1088, 357] on input "$ 0" at bounding box center [1070, 350] width 79 height 15
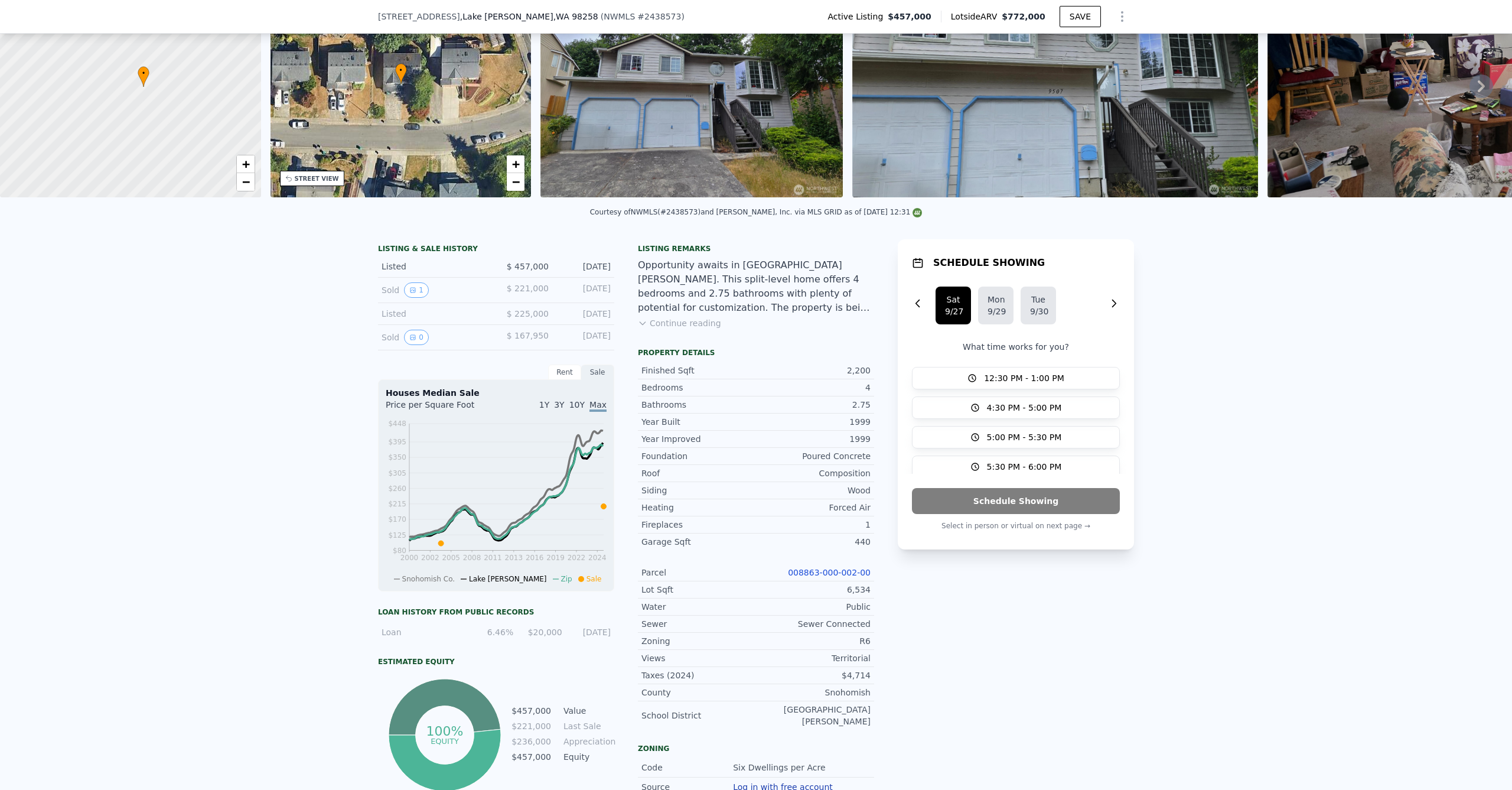
scroll to position [0, 0]
